Goal: Book appointment/travel/reservation

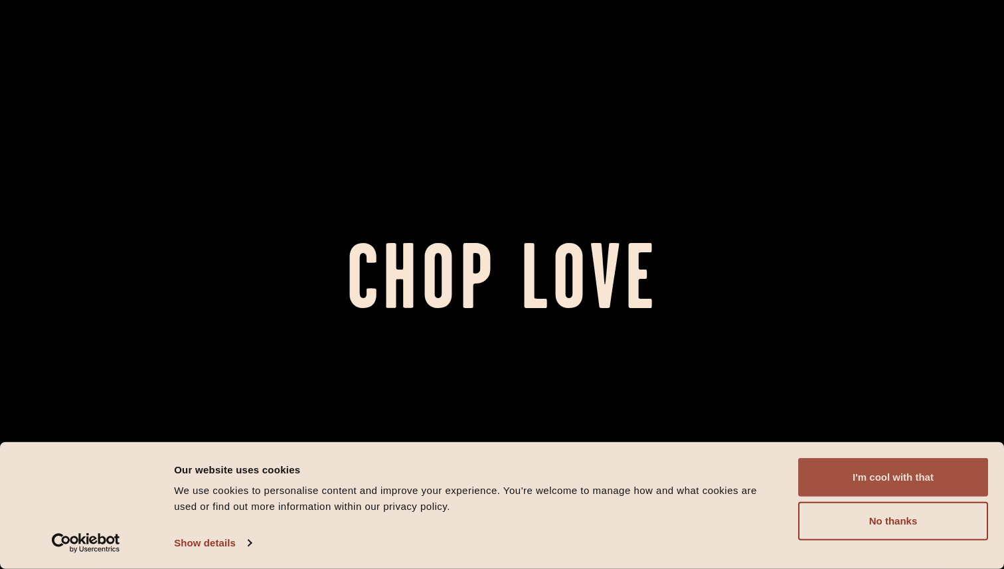
click at [831, 482] on button "I'm cool with that" at bounding box center [893, 477] width 190 height 39
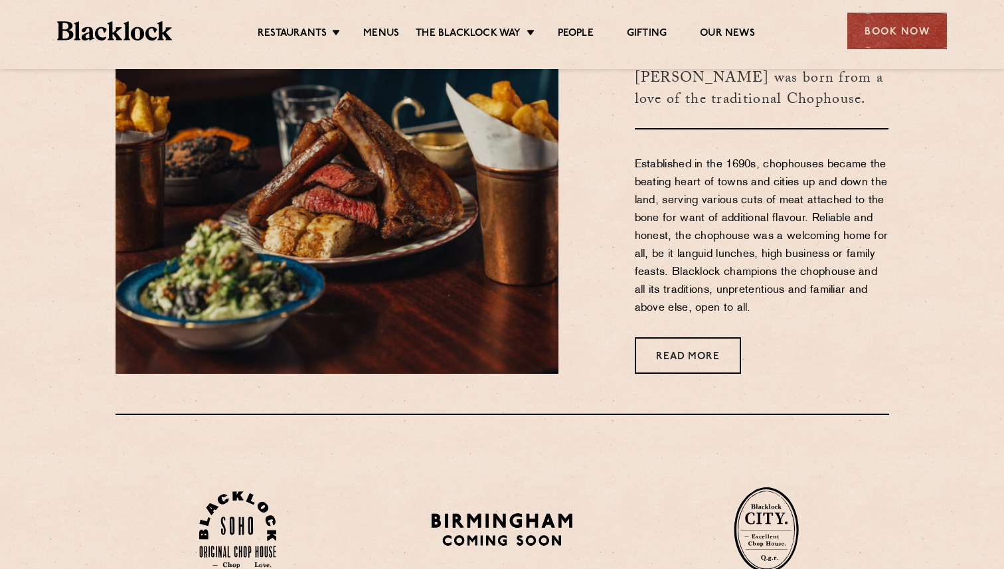
scroll to position [600, 0]
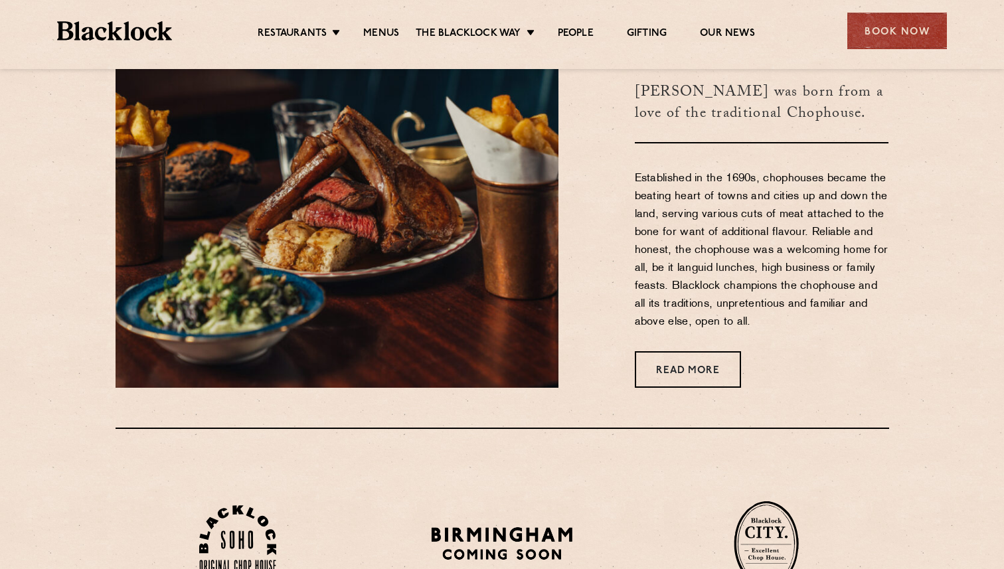
click at [947, 44] on div "Restaurants Soho City Shoreditch Covent Garden Canary Wharf Manchester Birmingh…" at bounding box center [501, 29] width 929 height 59
click at [913, 37] on div "Book Now" at bounding box center [897, 31] width 100 height 37
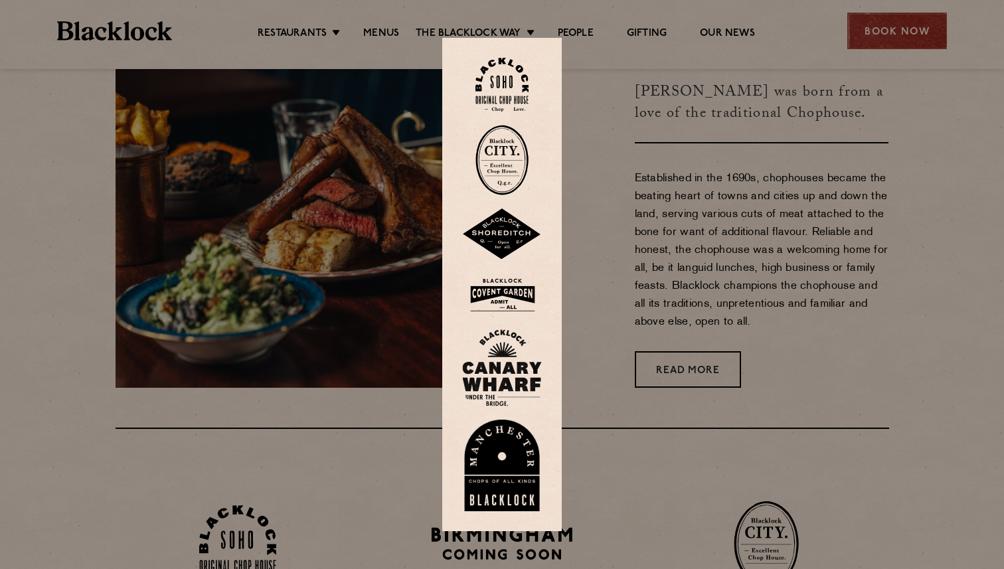
click at [913, 37] on div at bounding box center [502, 284] width 1004 height 569
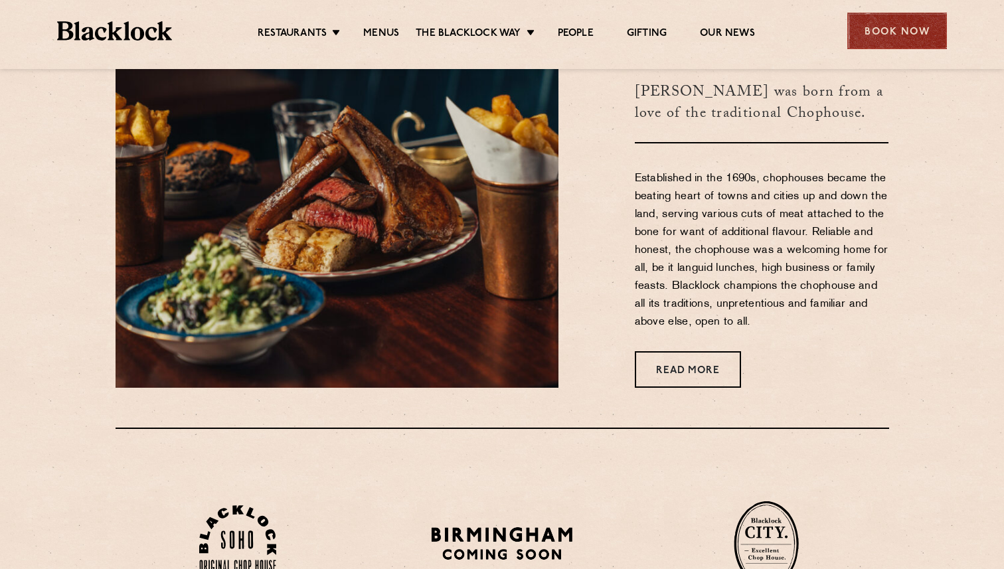
click at [913, 37] on div "Book Now" at bounding box center [897, 31] width 100 height 37
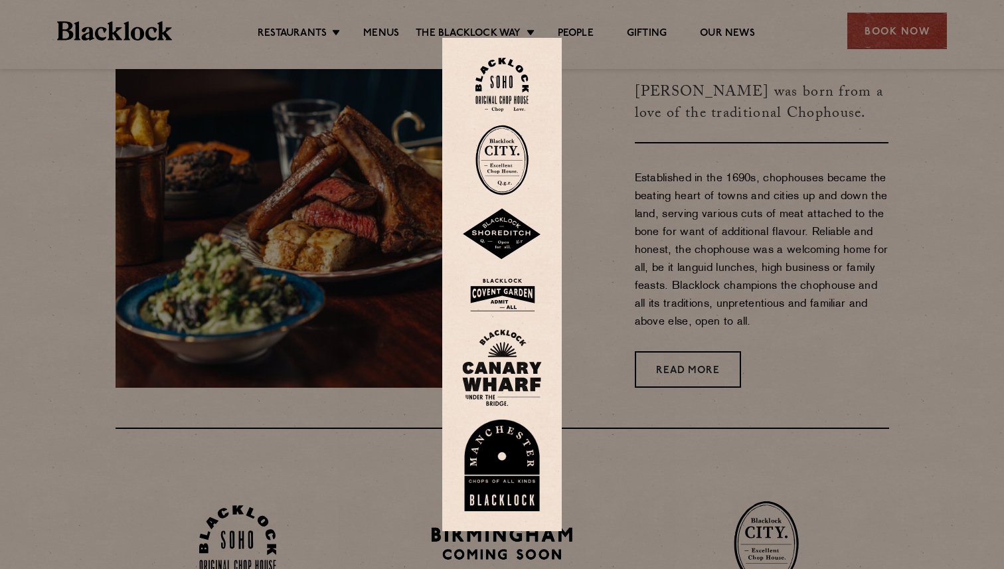
click at [515, 250] on img at bounding box center [502, 234] width 80 height 52
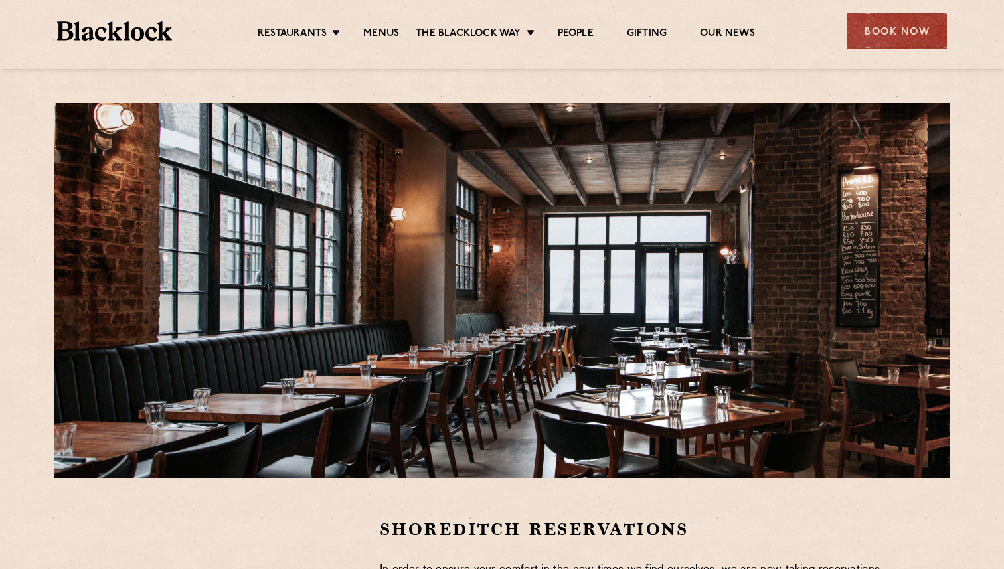
scroll to position [42, 0]
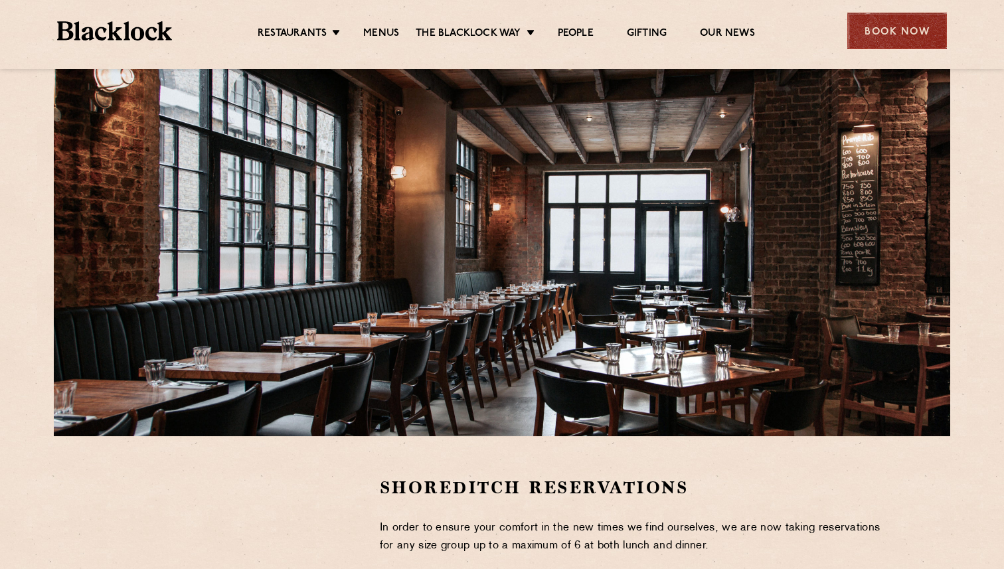
click at [879, 35] on div "Book Now" at bounding box center [897, 31] width 100 height 37
